Goal: Task Accomplishment & Management: Manage account settings

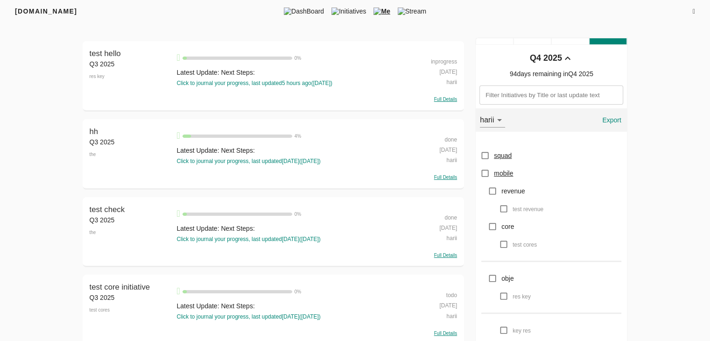
click at [433, 63] on div "inprogress" at bounding box center [429, 61] width 55 height 10
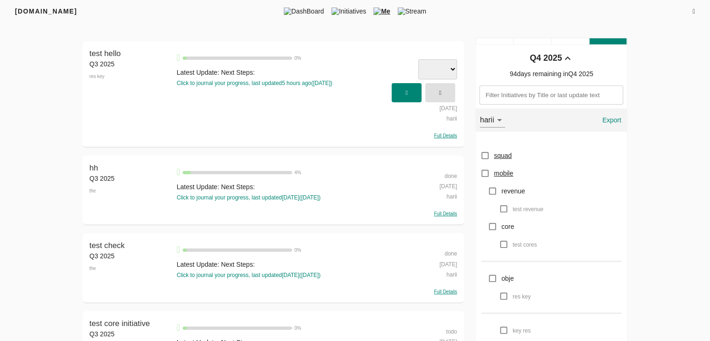
click at [436, 64] on select at bounding box center [437, 69] width 39 height 20
click at [451, 71] on select at bounding box center [437, 69] width 39 height 20
click at [448, 99] on span "button" at bounding box center [440, 92] width 21 height 15
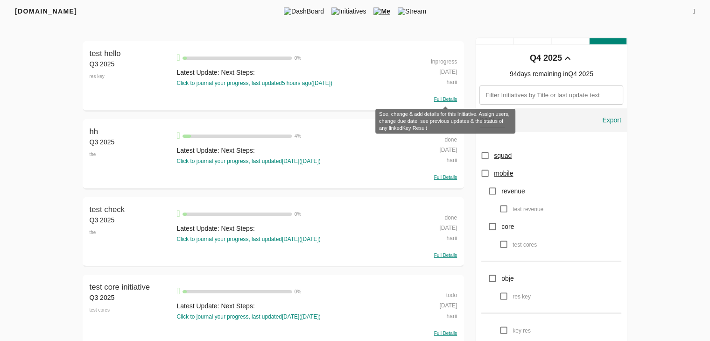
click at [453, 98] on span "Full Details" at bounding box center [445, 99] width 23 height 5
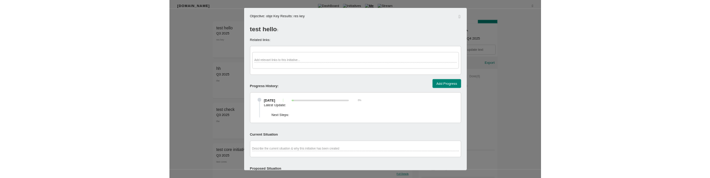
scroll to position [335, 0]
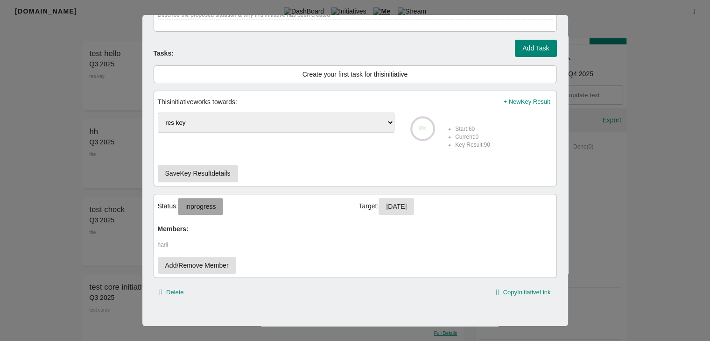
click at [208, 205] on span "inprogress" at bounding box center [200, 207] width 30 height 12
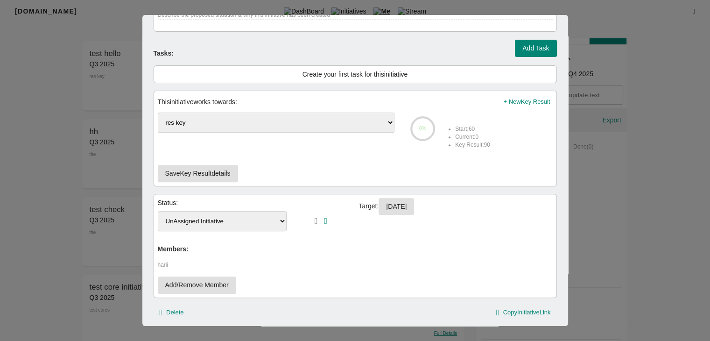
click at [224, 221] on select "UnAssigned Initiative Done Inprogress To Do" at bounding box center [222, 221] width 129 height 20
click at [71, 234] on div at bounding box center [355, 170] width 710 height 341
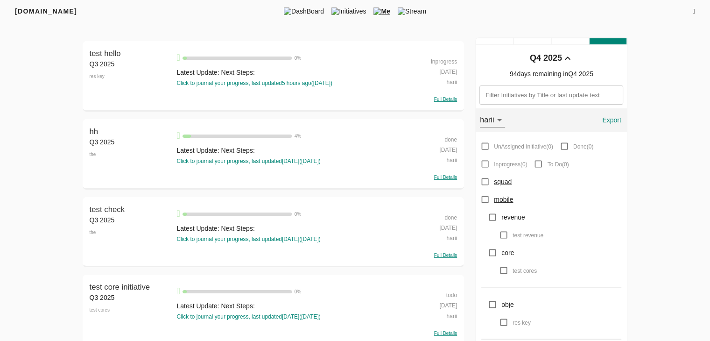
click at [450, 63] on div "inprogress" at bounding box center [429, 61] width 55 height 10
select select "inprogress"
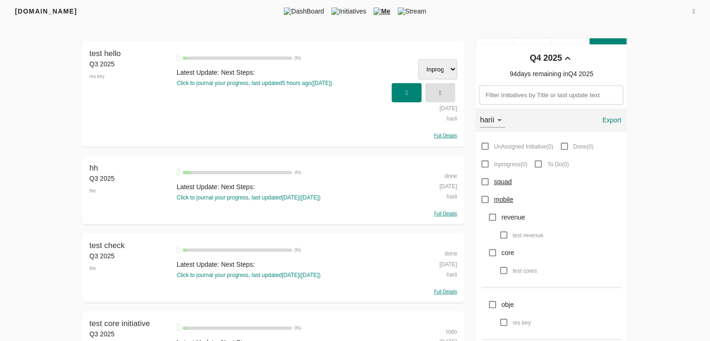
click at [443, 70] on select "UnAssigned Initiative Done Inprogress To Do" at bounding box center [437, 69] width 39 height 20
click at [388, 70] on div "Latest Update: Next Steps:" at bounding box center [286, 72] width 221 height 9
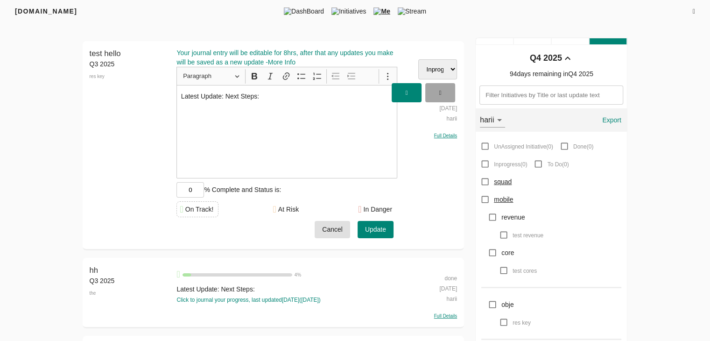
click at [441, 94] on icon "button" at bounding box center [440, 93] width 2 height 6
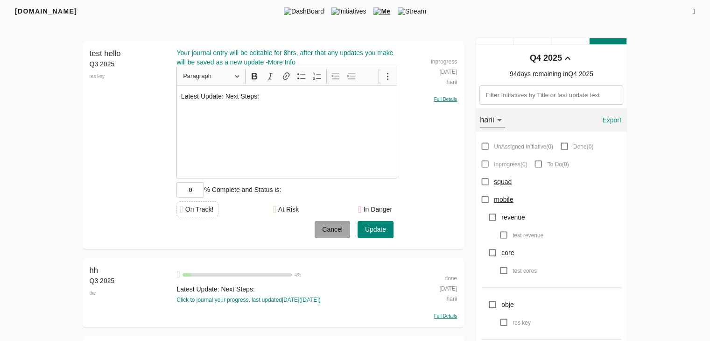
click at [333, 224] on span "Cancel" at bounding box center [332, 230] width 21 height 12
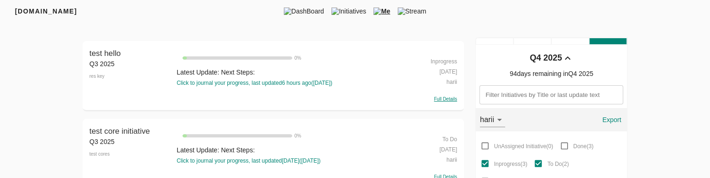
scroll to position [125, 0]
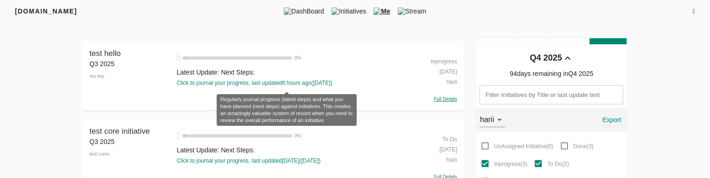
scroll to position [126, 0]
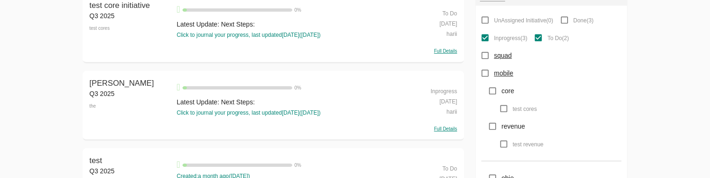
click at [444, 47] on div "Full Details" at bounding box center [429, 50] width 55 height 9
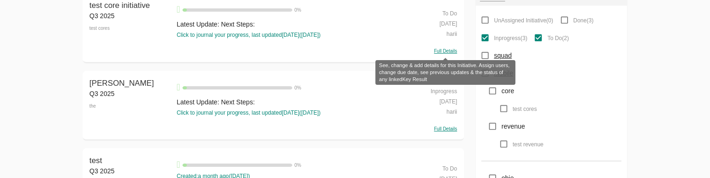
click at [446, 50] on span "Full Details" at bounding box center [445, 51] width 23 height 5
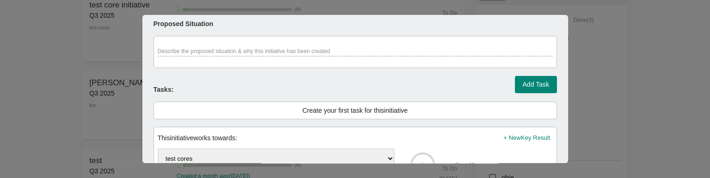
scroll to position [497, 0]
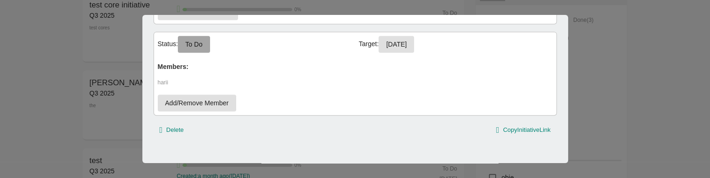
click at [201, 39] on span "To Do" at bounding box center [193, 45] width 17 height 12
select select "todo"
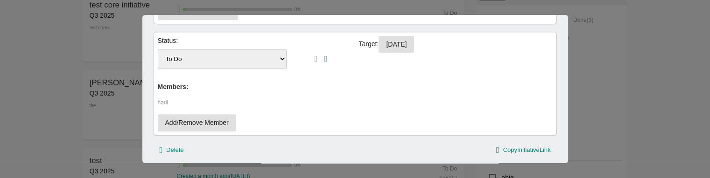
click at [209, 56] on select "UnAssigned Initiative Done Inprogress To Do" at bounding box center [222, 59] width 129 height 20
click at [315, 60] on icon "button" at bounding box center [316, 59] width 3 height 8
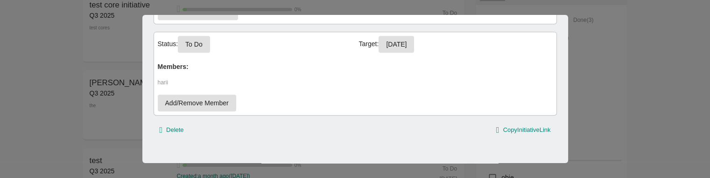
click at [642, 128] on div at bounding box center [355, 89] width 710 height 178
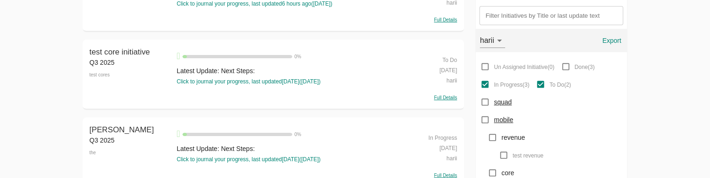
scroll to position [78, 0]
click at [507, 102] on span "squad" at bounding box center [503, 102] width 18 height 7
click at [494, 102] on input "squad" at bounding box center [485, 103] width 18 height 18
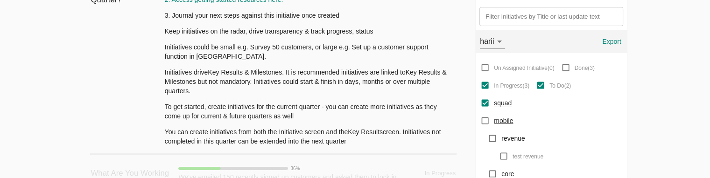
scroll to position [82, 0]
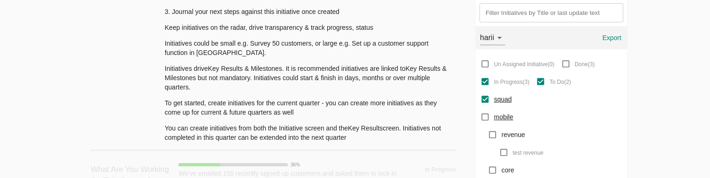
click at [504, 98] on span "squad" at bounding box center [503, 99] width 18 height 7
click at [494, 98] on input "squad" at bounding box center [485, 100] width 18 height 18
checkbox input "false"
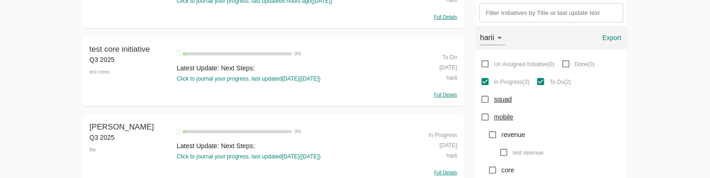
scroll to position [78, 0]
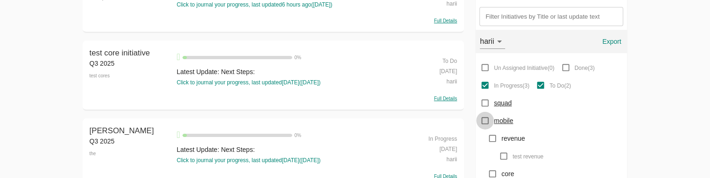
click at [489, 119] on input "mobile" at bounding box center [485, 121] width 18 height 18
checkbox input "true"
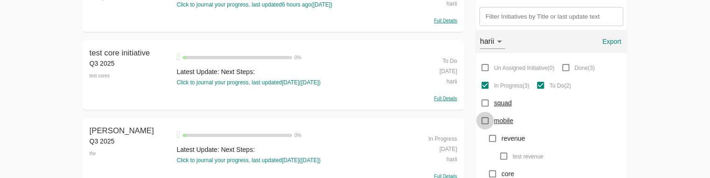
checkbox input "true"
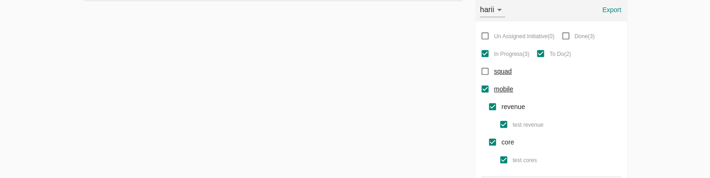
scroll to position [110, 0]
click at [485, 92] on input "mobile" at bounding box center [485, 89] width 18 height 18
checkbox input "false"
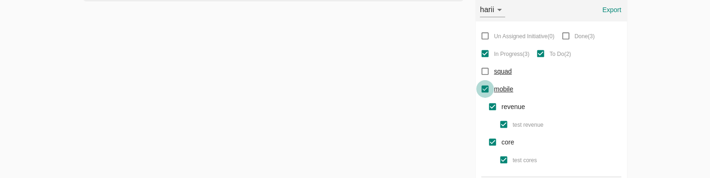
checkbox input "false"
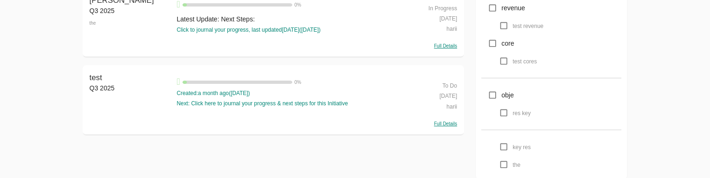
scroll to position [0, 0]
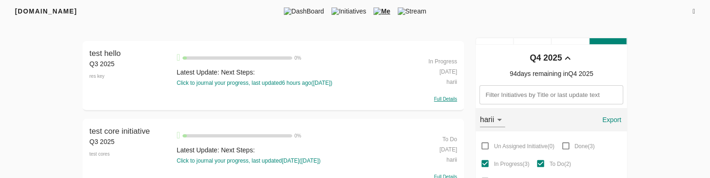
click at [612, 122] on span "Export" at bounding box center [611, 120] width 22 height 12
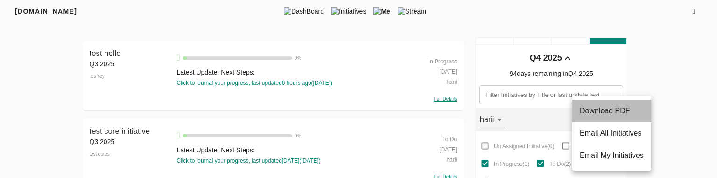
click at [616, 112] on span "Download PDF" at bounding box center [605, 111] width 50 height 8
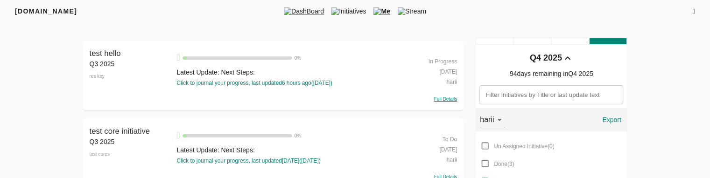
click at [306, 7] on span "DashBoard" at bounding box center [304, 11] width 48 height 9
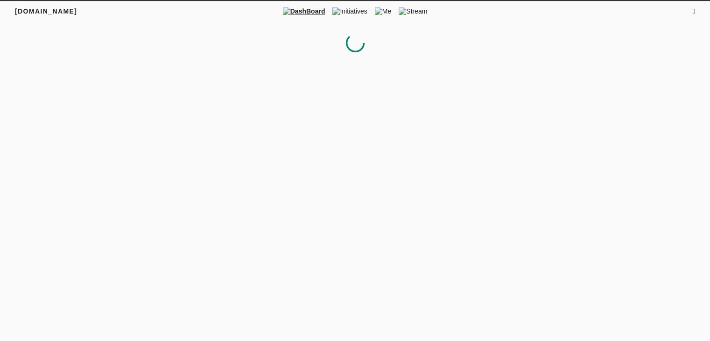
click at [694, 10] on icon at bounding box center [694, 11] width 2 height 7
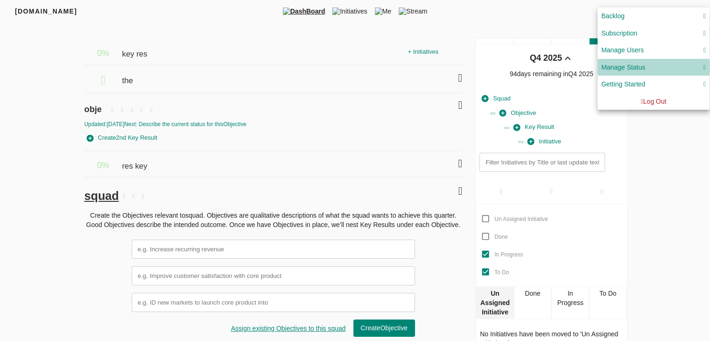
click at [642, 66] on div "Manage Status" at bounding box center [623, 68] width 44 height 12
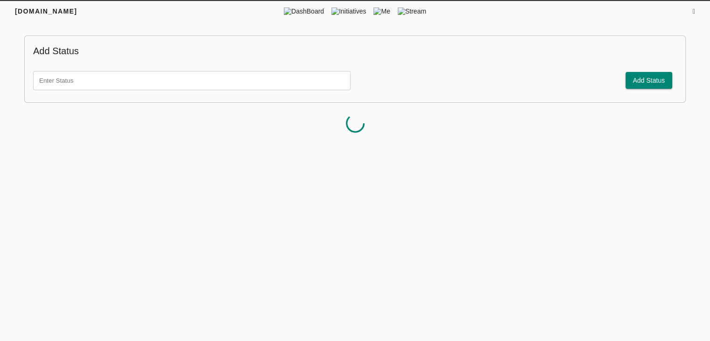
scroll to position [3, 0]
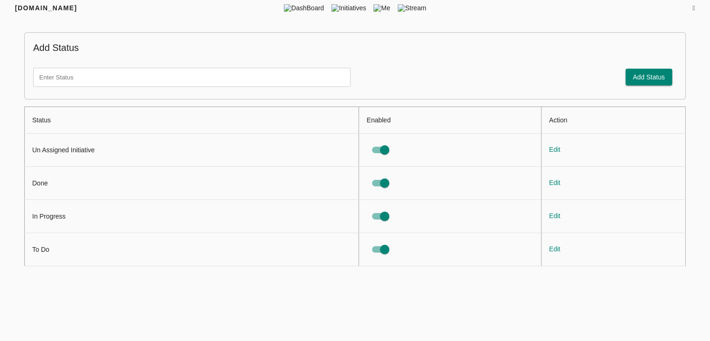
click at [326, 76] on input "text" at bounding box center [191, 77] width 317 height 19
type input "test status"
click at [642, 76] on span "Add Status" at bounding box center [649, 77] width 32 height 12
click at [387, 149] on input "status table" at bounding box center [384, 150] width 53 height 18
checkbox input "false"
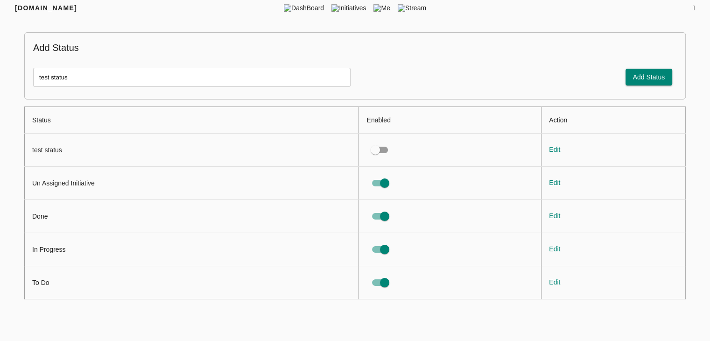
scroll to position [0, 0]
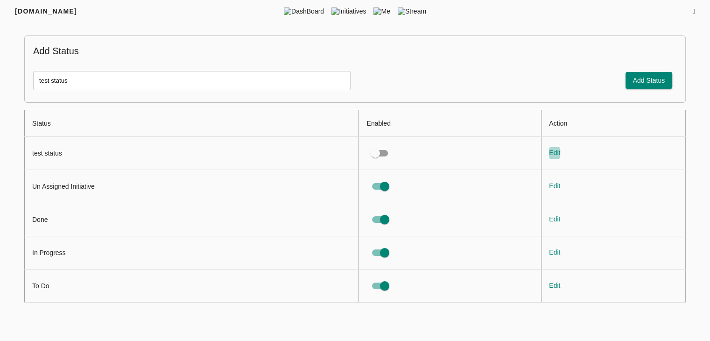
click at [554, 150] on span "Edit" at bounding box center [554, 153] width 11 height 12
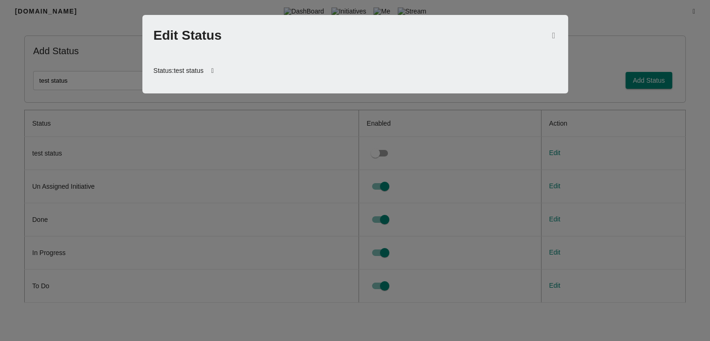
click at [217, 72] on icon at bounding box center [212, 71] width 18 height 22
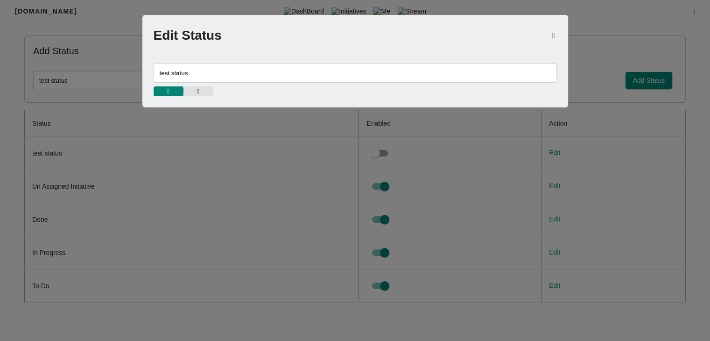
click at [205, 73] on input "test status" at bounding box center [355, 72] width 403 height 19
type input "test status show"
click at [169, 88] on icon "button" at bounding box center [168, 91] width 2 height 6
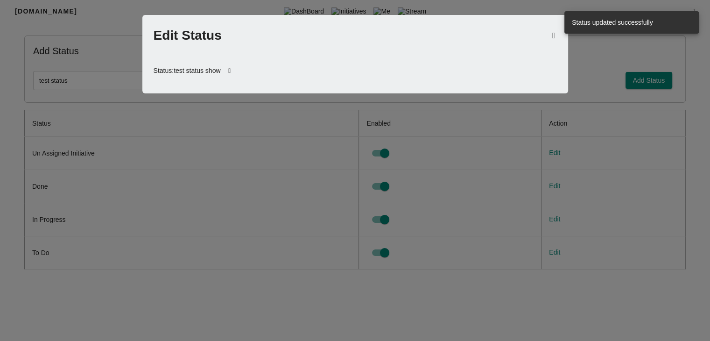
click at [249, 178] on div at bounding box center [355, 170] width 710 height 341
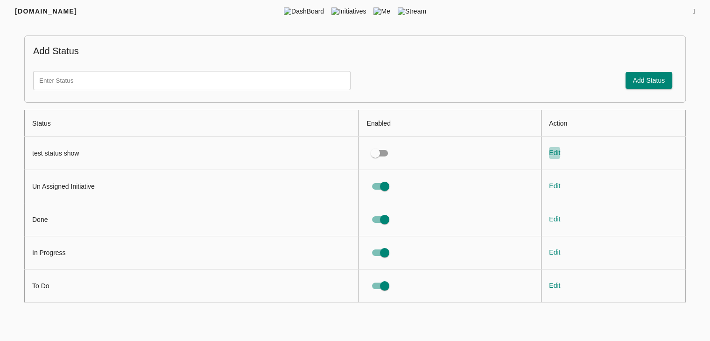
click at [553, 151] on span "Edit" at bounding box center [554, 153] width 11 height 12
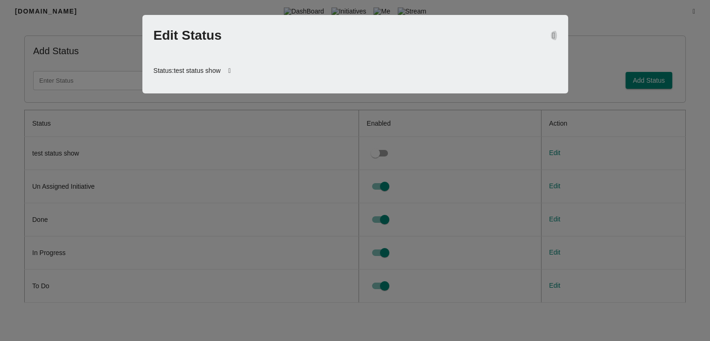
click at [553, 33] on icon "button" at bounding box center [553, 35] width 3 height 8
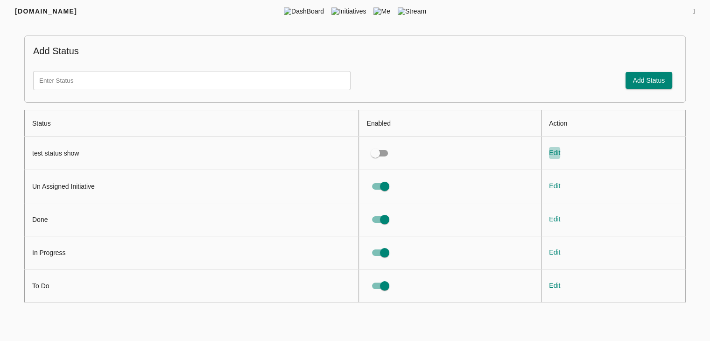
click at [555, 157] on span "Edit" at bounding box center [554, 153] width 11 height 12
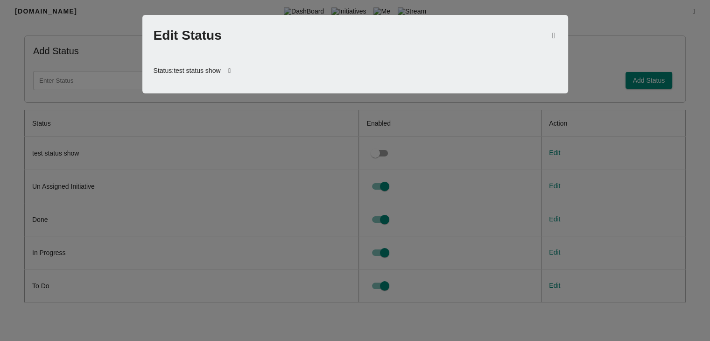
click at [238, 68] on icon at bounding box center [229, 71] width 18 height 22
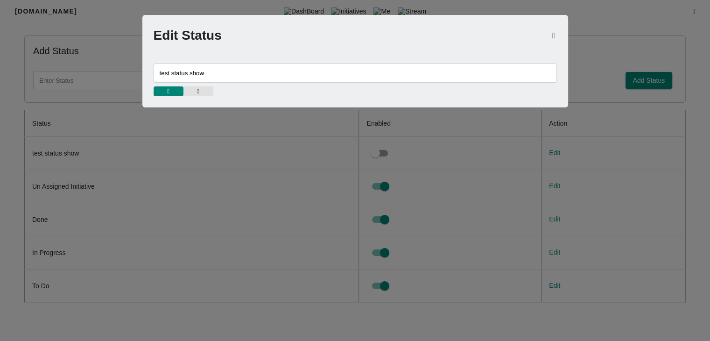
click at [220, 72] on input "test status show" at bounding box center [355, 72] width 403 height 19
type input "test status shows"
click at [179, 88] on button "button" at bounding box center [169, 91] width 30 height 10
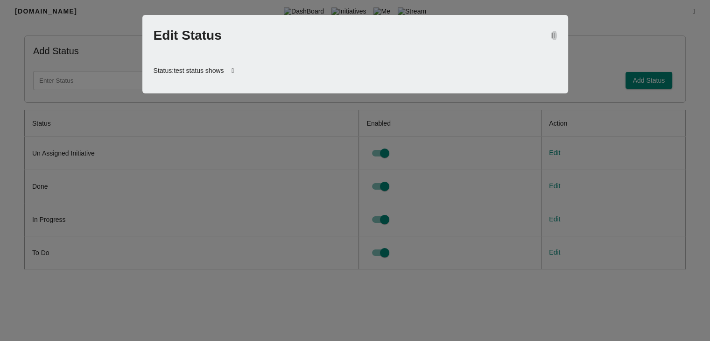
click at [553, 36] on icon "button" at bounding box center [553, 35] width 3 height 8
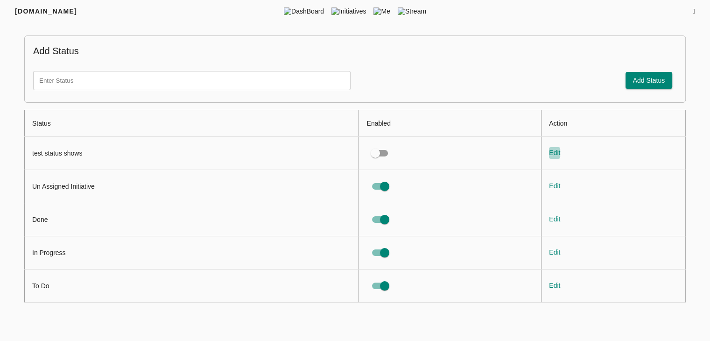
click at [554, 154] on span "Edit" at bounding box center [554, 153] width 11 height 12
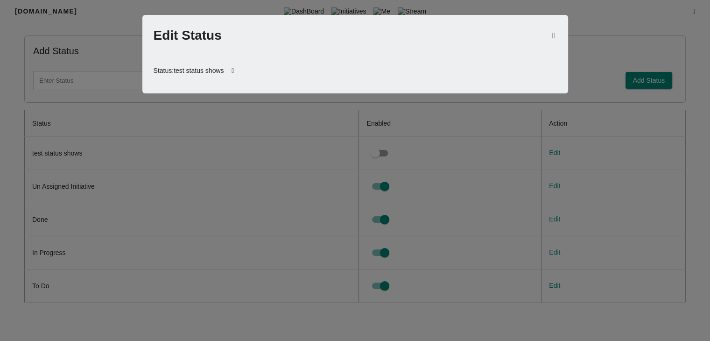
drag, startPoint x: 231, startPoint y: 34, endPoint x: 182, endPoint y: 32, distance: 48.6
click at [225, 34] on div at bounding box center [389, 35] width 335 height 11
click at [162, 32] on h1 "Edit Status" at bounding box center [188, 35] width 68 height 19
click at [217, 35] on h1 "Edit Status" at bounding box center [188, 35] width 68 height 19
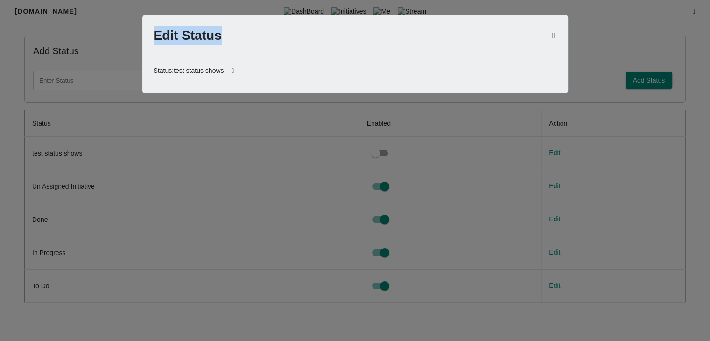
drag, startPoint x: 220, startPoint y: 35, endPoint x: 154, endPoint y: 31, distance: 66.4
click at [154, 31] on h1 "Edit Status" at bounding box center [188, 35] width 68 height 19
copy h1 "Edit Status"
click at [552, 36] on icon "button" at bounding box center [553, 35] width 3 height 8
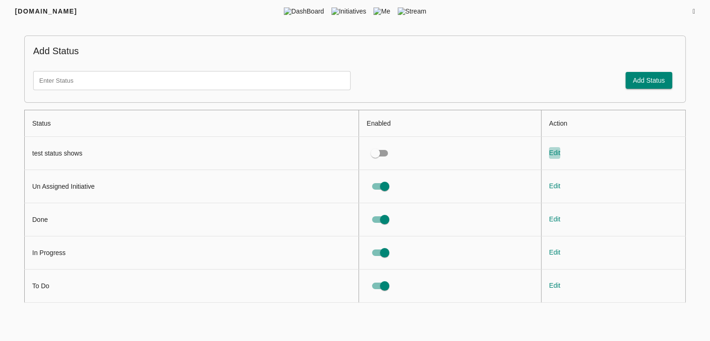
click at [553, 153] on span "Edit" at bounding box center [554, 153] width 11 height 12
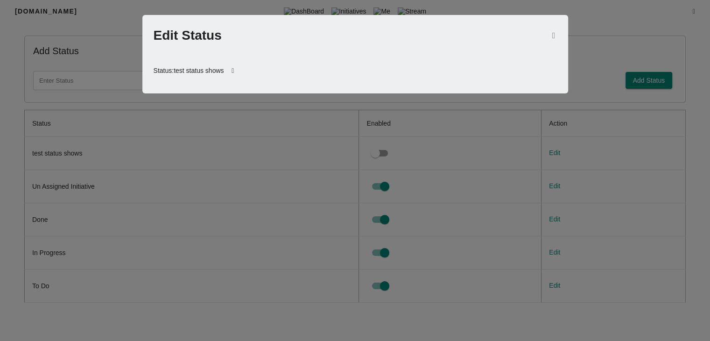
click at [237, 73] on icon at bounding box center [233, 71] width 18 height 22
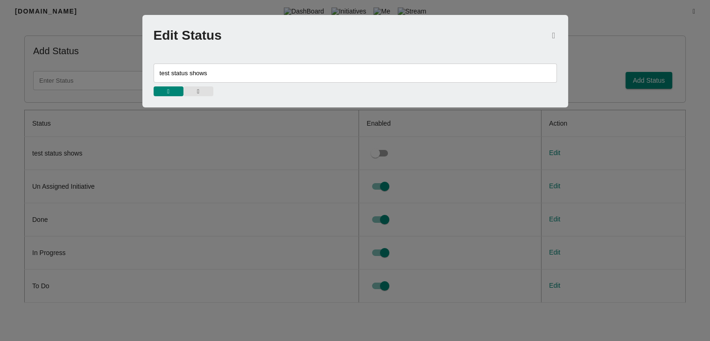
click at [246, 78] on input "test status shows" at bounding box center [355, 72] width 403 height 19
type input "test status show"
click at [176, 90] on span "button" at bounding box center [168, 91] width 21 height 6
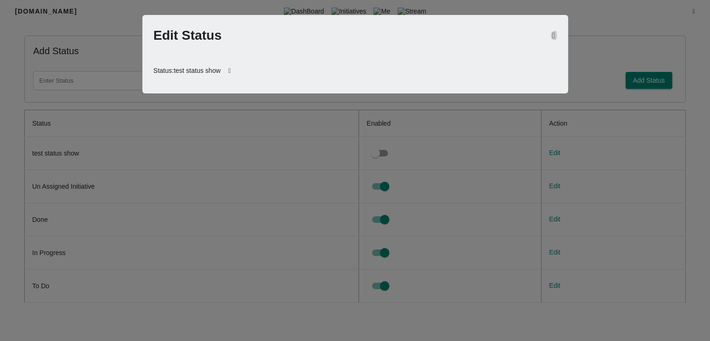
click at [552, 33] on icon "button" at bounding box center [553, 35] width 3 height 8
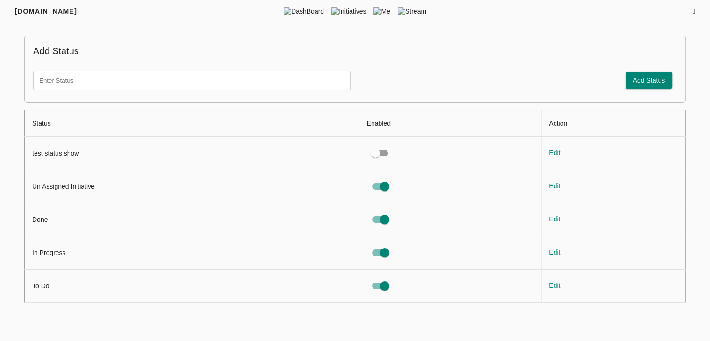
click at [307, 10] on span "DashBoard" at bounding box center [304, 11] width 48 height 9
click at [304, 13] on span "DashBoard" at bounding box center [304, 11] width 48 height 9
click at [302, 12] on span "DashBoard" at bounding box center [304, 11] width 48 height 9
click at [379, 68] on div "Add Status" at bounding box center [518, 80] width 317 height 27
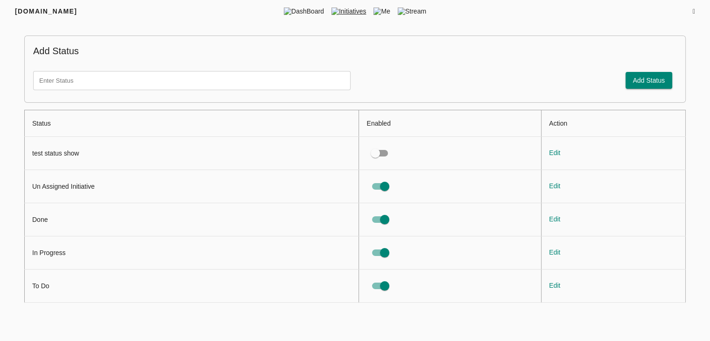
click at [352, 8] on span "Initiatives" at bounding box center [349, 11] width 42 height 9
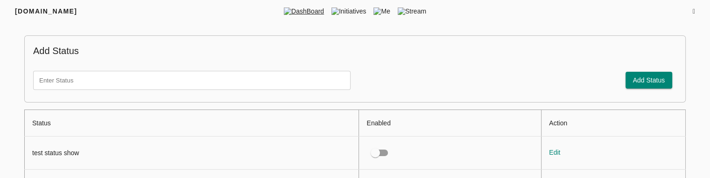
click at [308, 14] on span "DashBoard" at bounding box center [304, 11] width 48 height 9
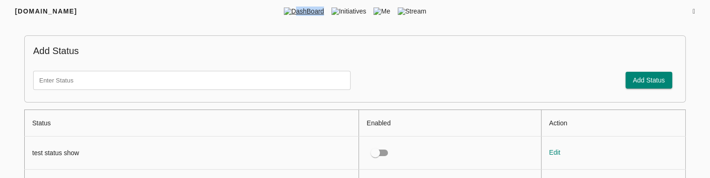
click at [308, 14] on span "DashBoard" at bounding box center [304, 11] width 48 height 9
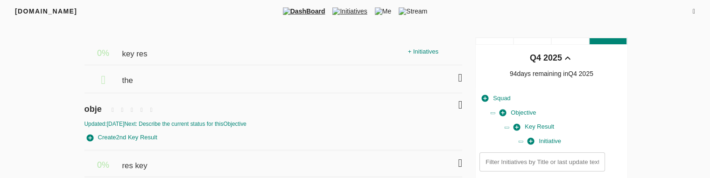
click at [349, 10] on span "Initiatives" at bounding box center [350, 11] width 42 height 9
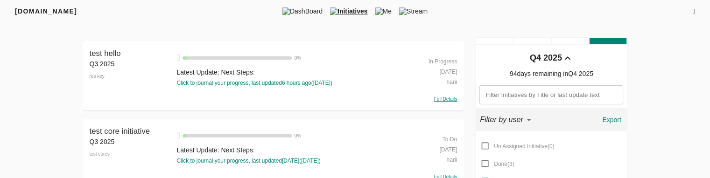
click at [695, 8] on div "FRIYAY.COM DashBoard Initiatives Me Stream" at bounding box center [355, 11] width 710 height 22
click at [693, 8] on icon at bounding box center [694, 11] width 2 height 7
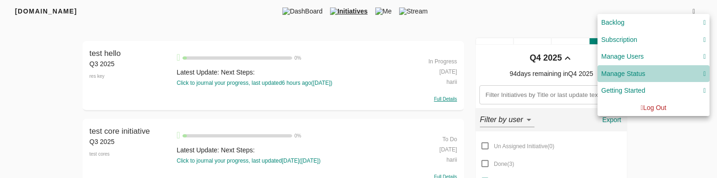
click at [646, 74] on div "Manage Status" at bounding box center [653, 74] width 105 height 12
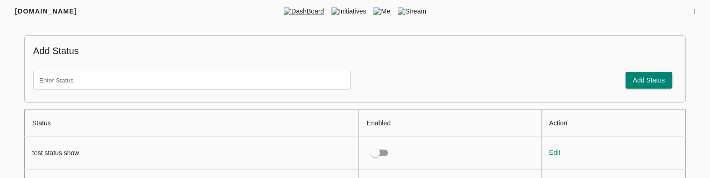
click at [293, 11] on span "DashBoard" at bounding box center [304, 11] width 48 height 9
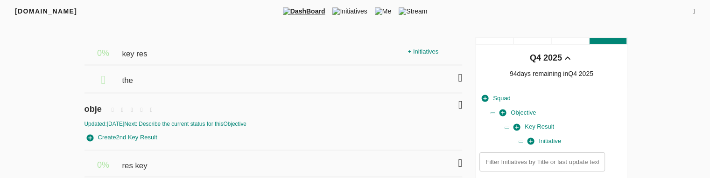
click at [693, 11] on icon at bounding box center [694, 11] width 2 height 7
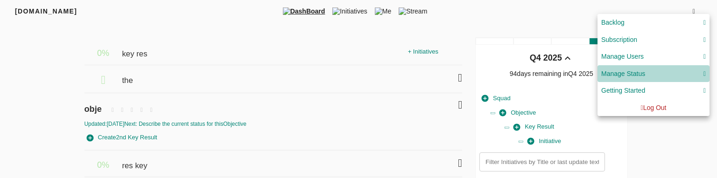
click at [632, 69] on div "Manage Status" at bounding box center [623, 74] width 44 height 12
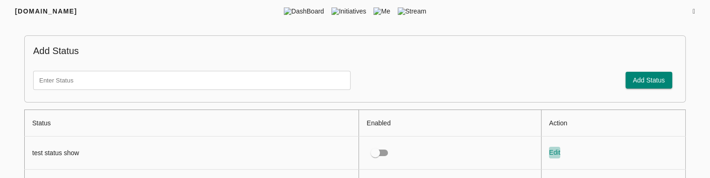
click at [556, 154] on span "Edit" at bounding box center [554, 153] width 11 height 12
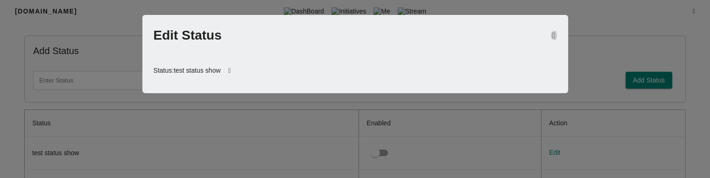
click at [551, 39] on button "button" at bounding box center [554, 35] width 6 height 11
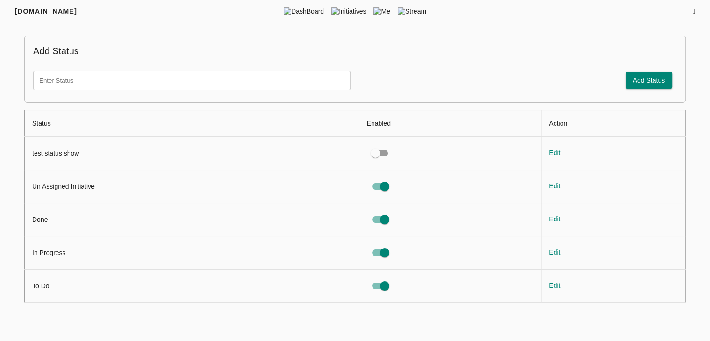
click at [314, 10] on span "DashBoard" at bounding box center [304, 11] width 48 height 9
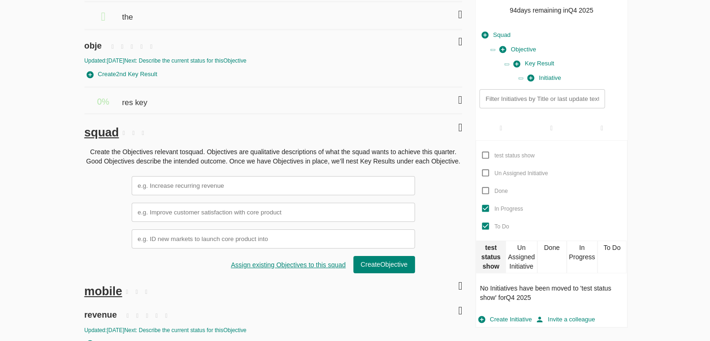
scroll to position [65, 0]
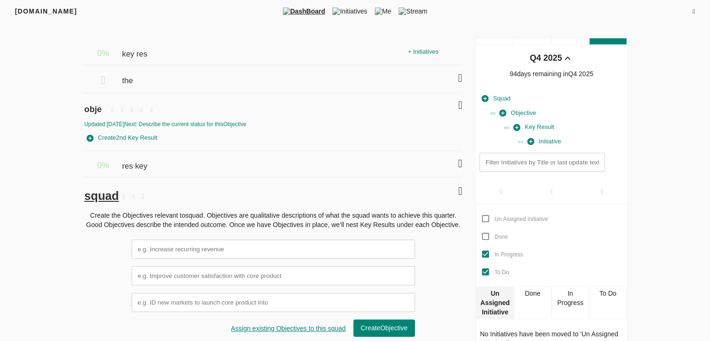
click at [693, 14] on icon at bounding box center [694, 11] width 2 height 7
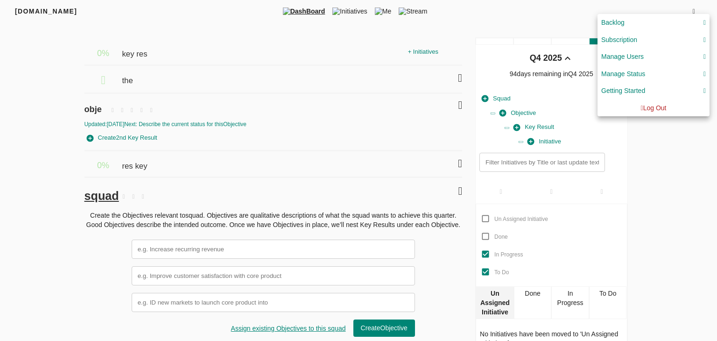
click at [637, 75] on div "Manage Status" at bounding box center [623, 74] width 44 height 12
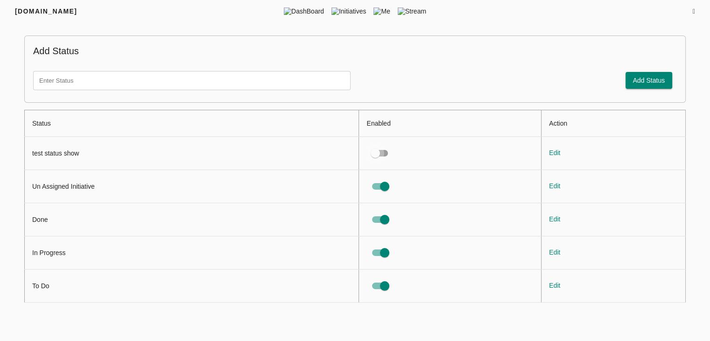
click at [383, 154] on input "status table" at bounding box center [375, 153] width 53 height 18
click at [386, 149] on input "status table" at bounding box center [384, 153] width 53 height 18
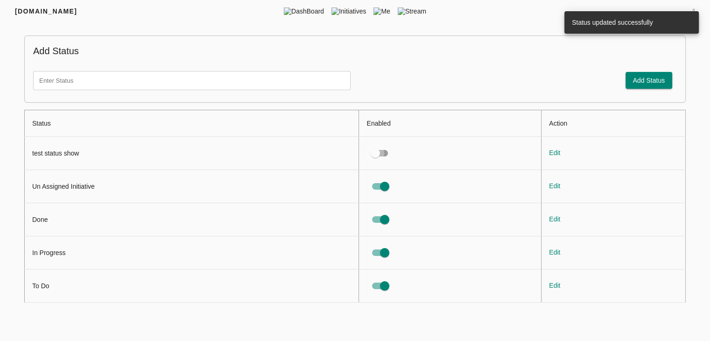
click at [375, 148] on input "status table" at bounding box center [375, 153] width 53 height 18
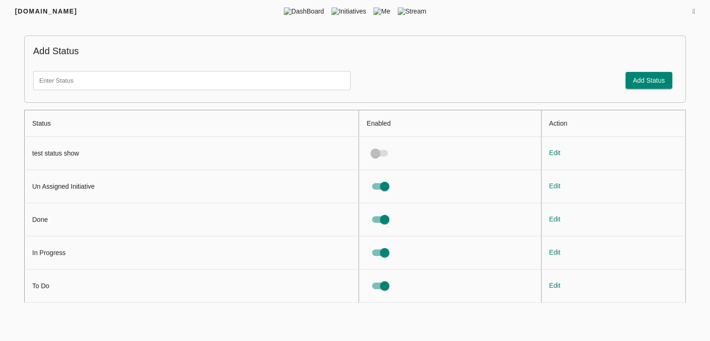
checkbox input "true"
click at [295, 13] on span "DashBoard" at bounding box center [304, 11] width 48 height 9
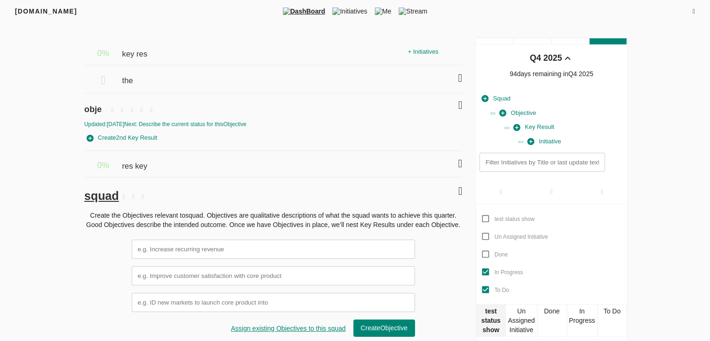
click at [689, 7] on div at bounding box center [644, 11] width 102 height 9
click at [693, 11] on icon at bounding box center [694, 11] width 2 height 7
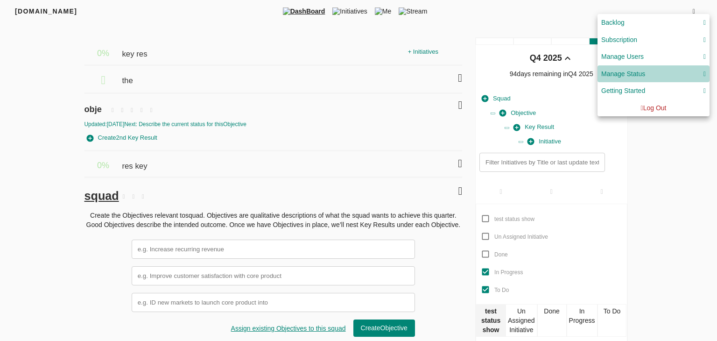
click at [636, 75] on div "Manage Status" at bounding box center [623, 74] width 44 height 12
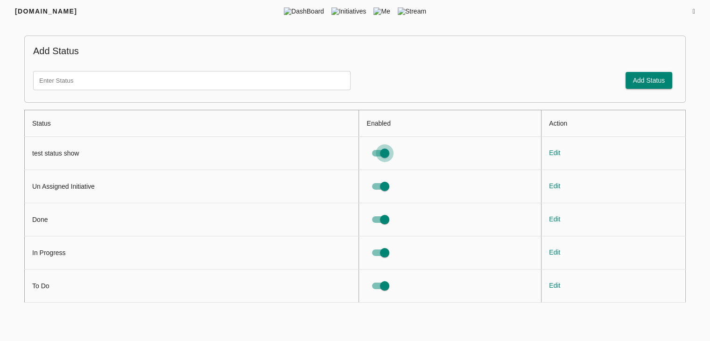
click at [383, 155] on input "status table" at bounding box center [384, 153] width 53 height 18
checkbox input "false"
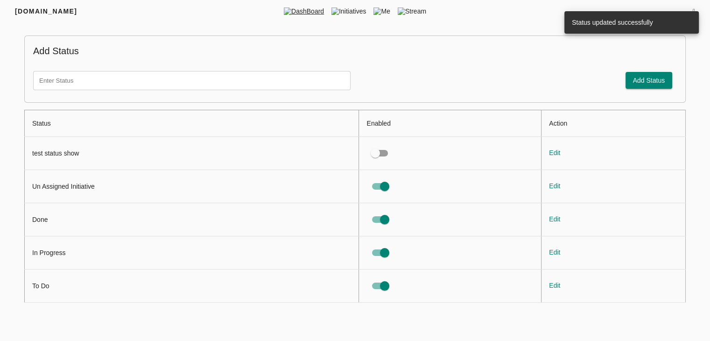
click at [305, 13] on span "DashBoard" at bounding box center [304, 11] width 48 height 9
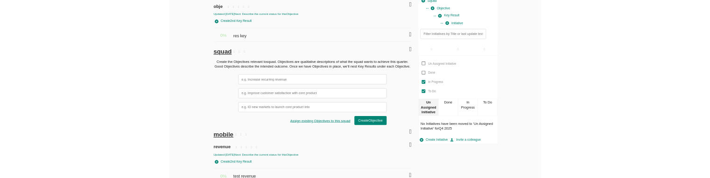
scroll to position [100, 0]
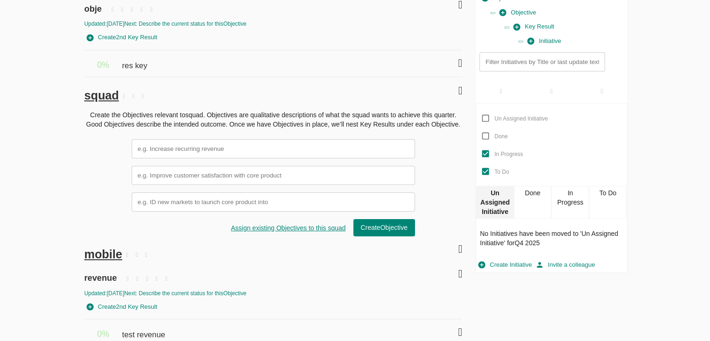
click at [535, 205] on div "Done" at bounding box center [533, 202] width 38 height 33
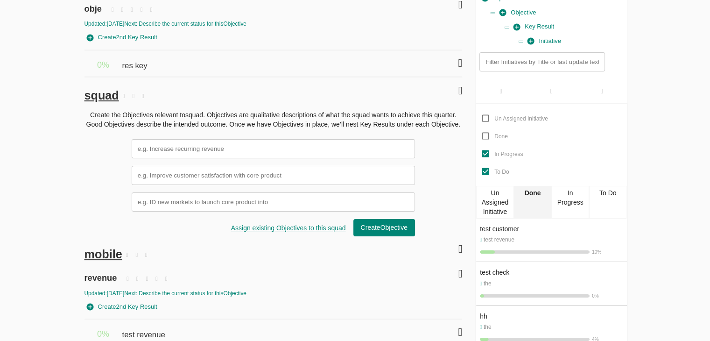
click at [506, 205] on div "Un Assigned Initiative" at bounding box center [495, 202] width 38 height 33
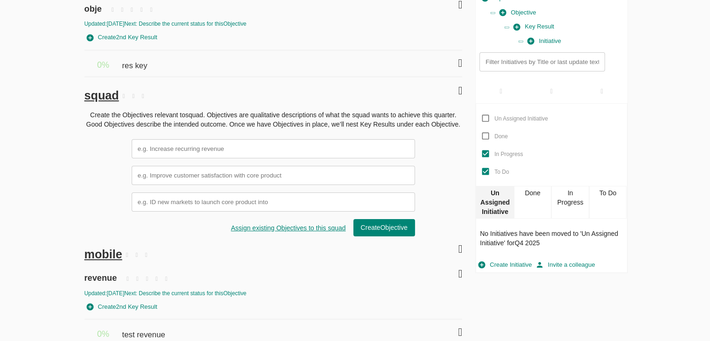
click at [558, 202] on div "In Progress" at bounding box center [570, 202] width 38 height 33
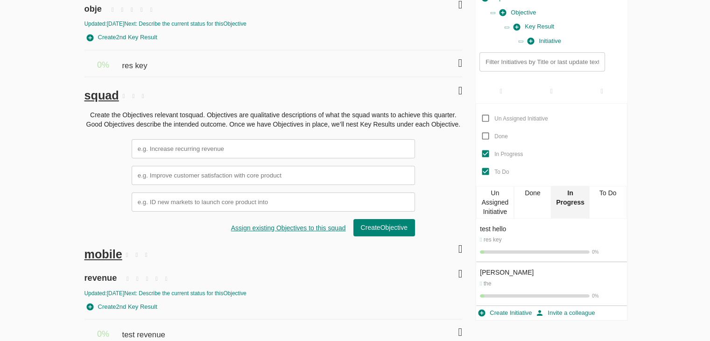
click at [530, 203] on div "Done" at bounding box center [533, 202] width 38 height 33
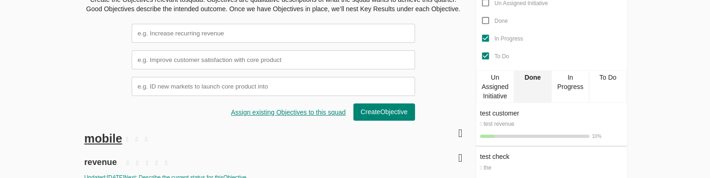
scroll to position [220, 0]
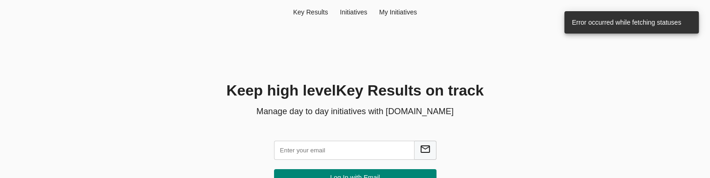
click at [324, 149] on input "text" at bounding box center [344, 150] width 140 height 19
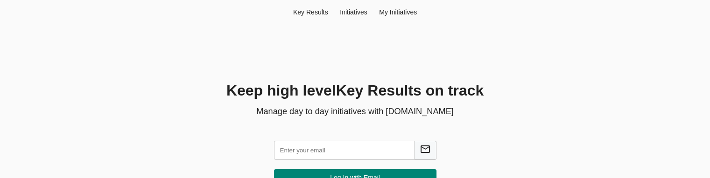
click at [310, 151] on input "text" at bounding box center [344, 150] width 140 height 19
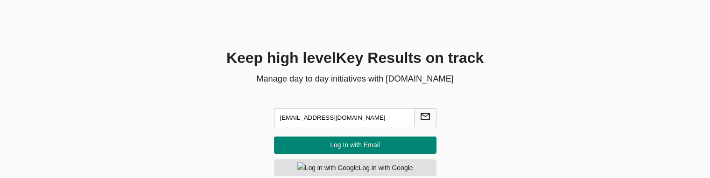
scroll to position [34, 0]
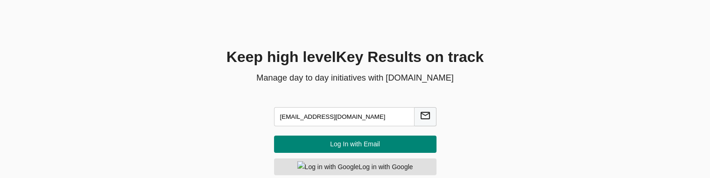
type input "hema@agilecyber.com"
click at [342, 149] on span "Log In with Email" at bounding box center [354, 145] width 147 height 12
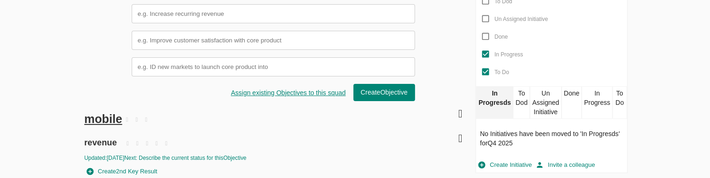
scroll to position [236, 0]
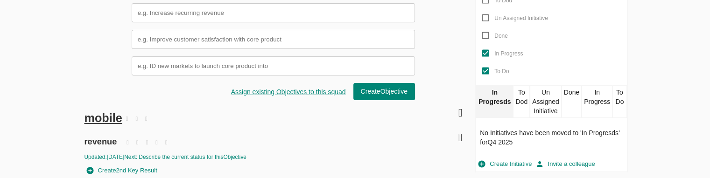
click at [672, 103] on div "[DOMAIN_NAME] DashBoard Initiatives Me Stream Filters Q4 2025 0 % key res + Ini…" at bounding box center [355, 30] width 710 height 533
